Goal: Check status: Check status

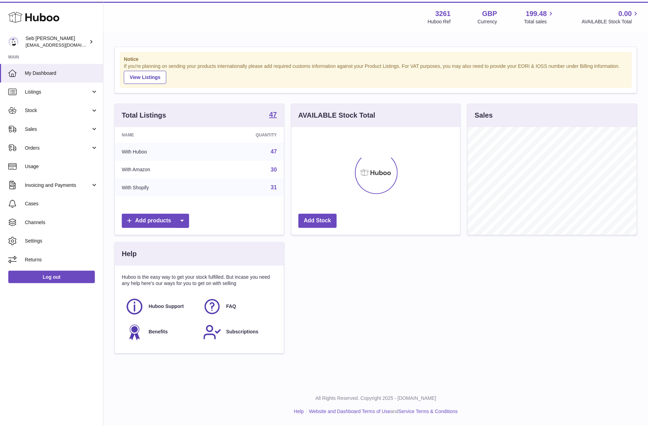
scroll to position [347514, 347454]
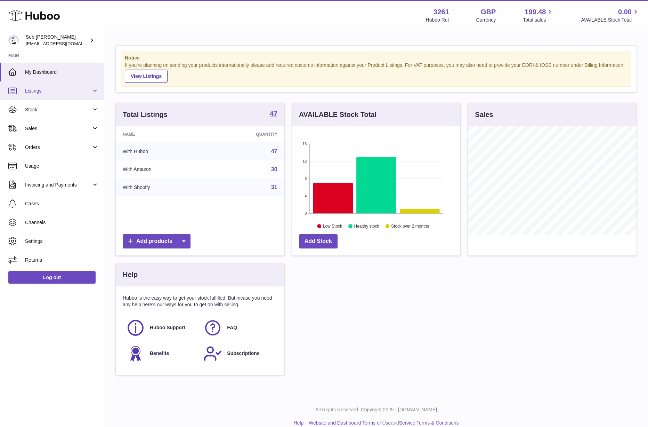
click at [75, 89] on span "Listings" at bounding box center [58, 91] width 66 height 7
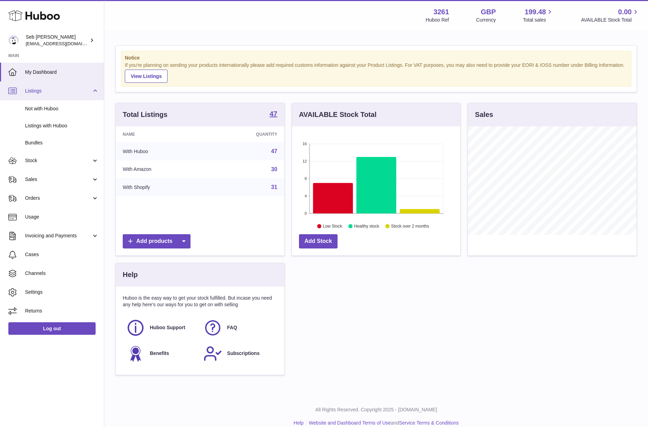
click at [75, 89] on span "Listings" at bounding box center [58, 91] width 66 height 7
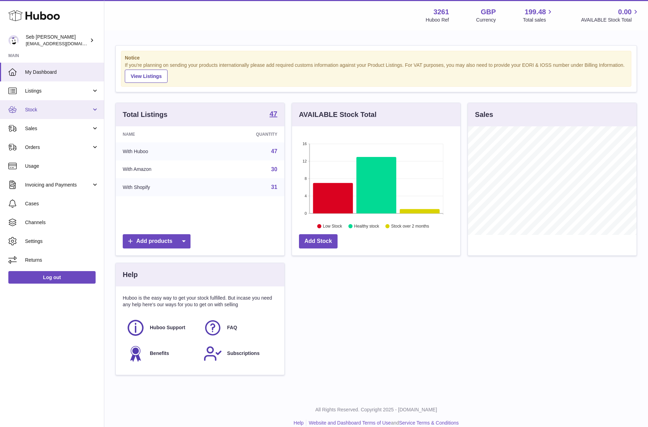
click at [71, 111] on span "Stock" at bounding box center [58, 109] width 66 height 7
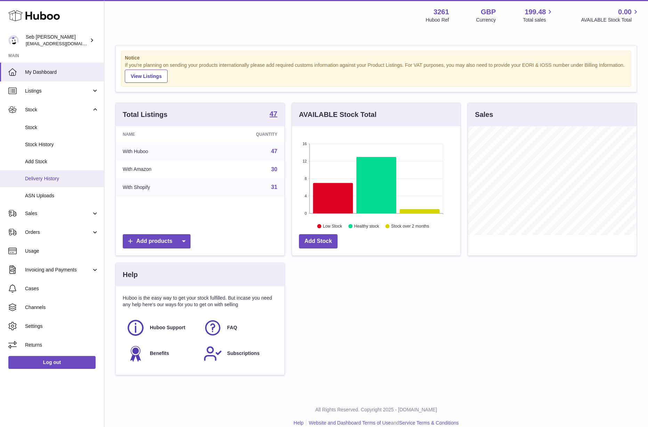
click at [77, 175] on link "Delivery History" at bounding box center [52, 178] width 104 height 17
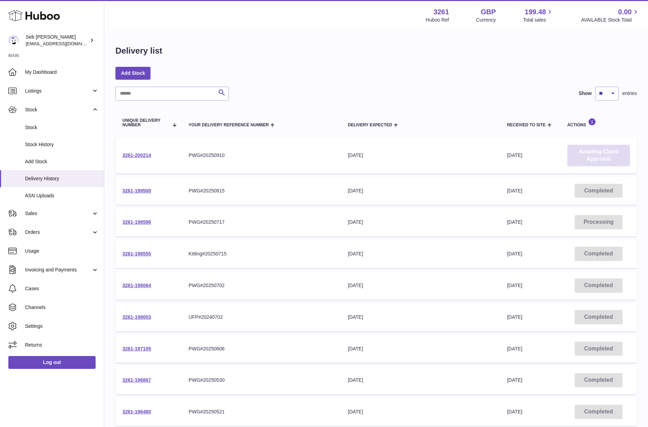
click at [585, 155] on link "Awaiting Client Approval" at bounding box center [598, 156] width 63 height 22
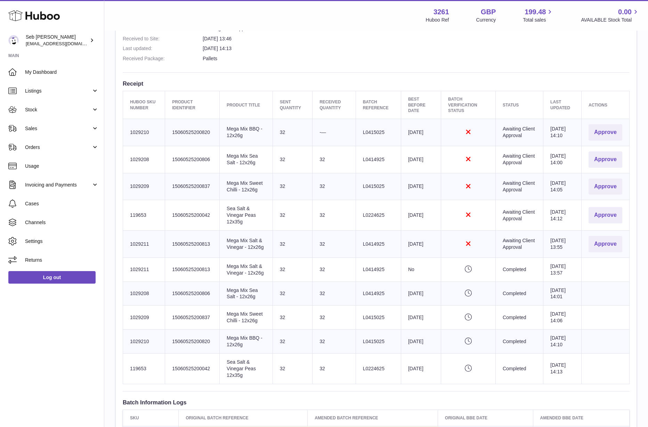
scroll to position [226, 0]
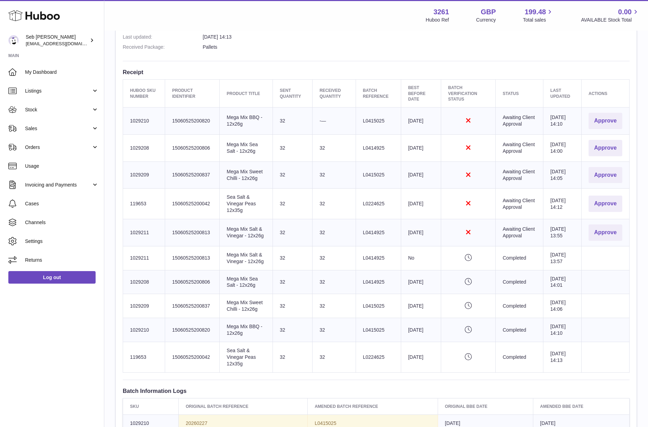
drag, startPoint x: 377, startPoint y: 175, endPoint x: 367, endPoint y: 175, distance: 10.1
click at [367, 175] on td "Batch Reference L0415025" at bounding box center [378, 174] width 45 height 27
click at [306, 290] on td "Sent Quantity 32" at bounding box center [293, 282] width 40 height 24
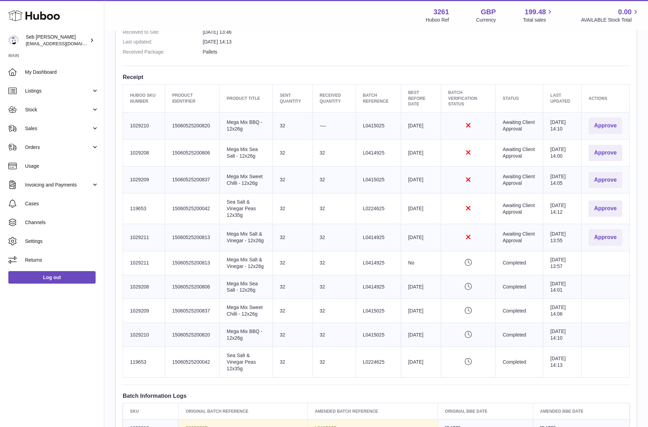
scroll to position [228, 0]
